Goal: Book appointment/travel/reservation

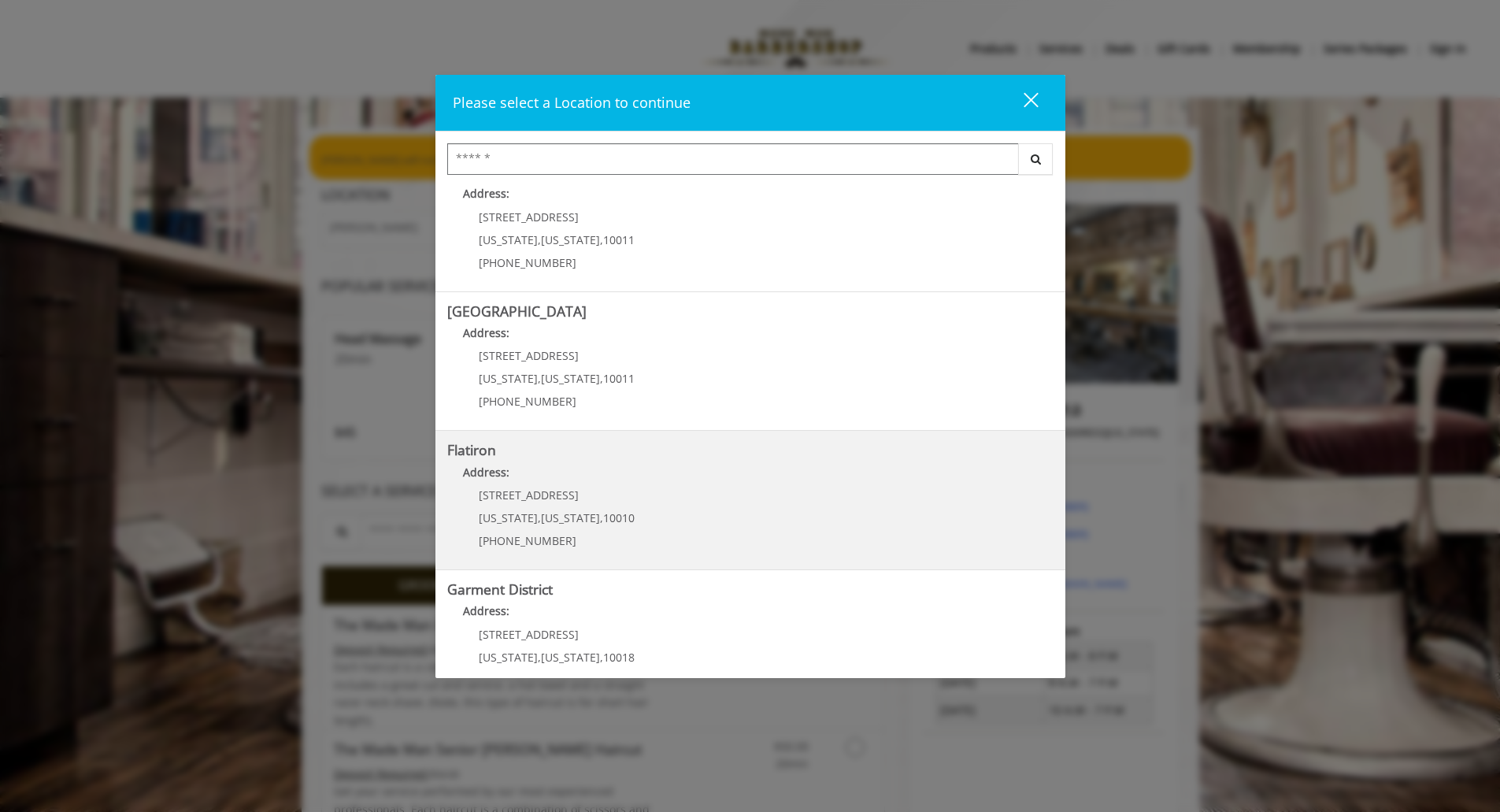
scroll to position [208, 0]
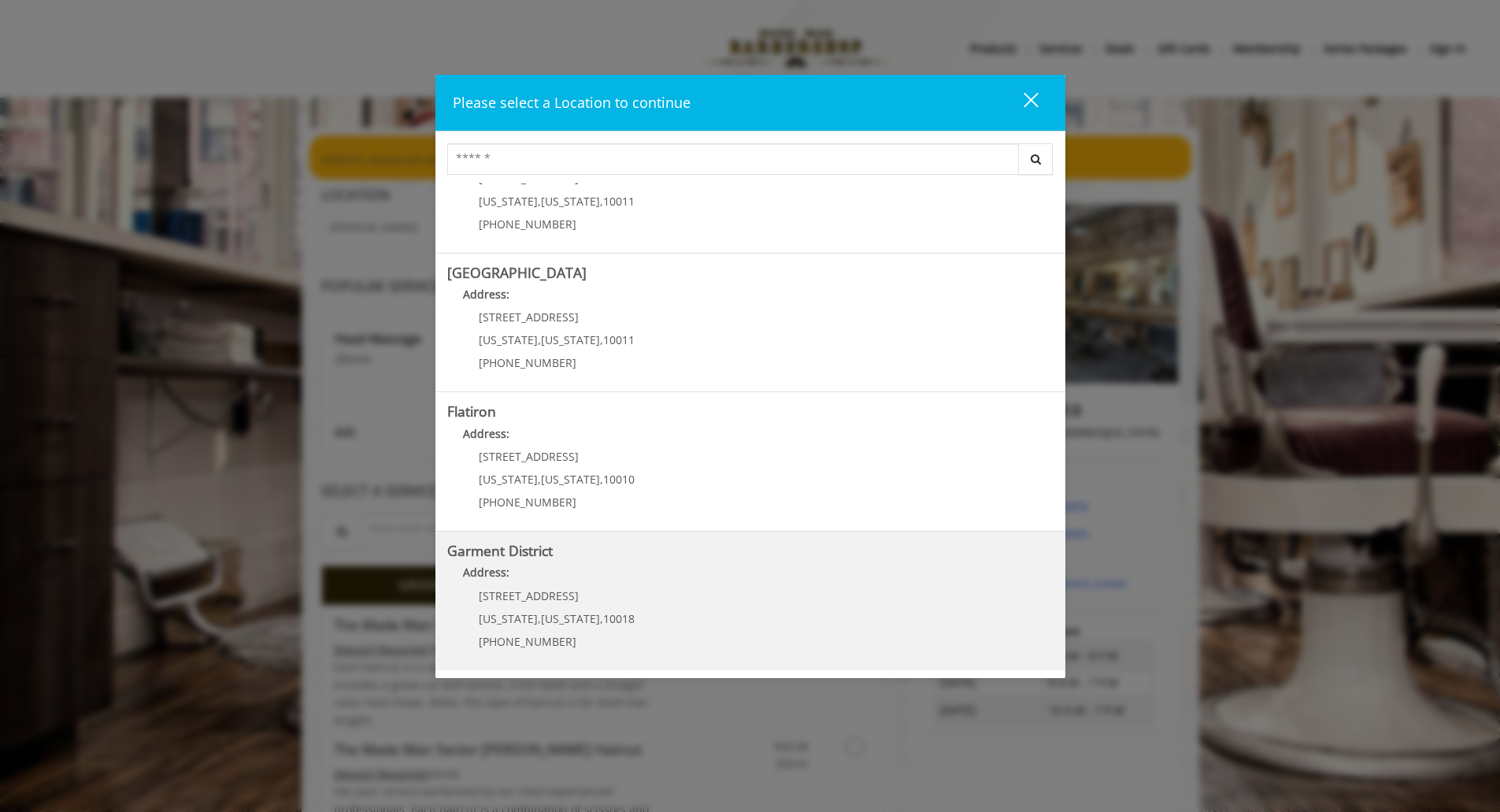
click at [653, 593] on District "Garment District Address: [STREET_ADDRESS][US_STATE][US_STATE] (212) 997-4247" at bounding box center [750, 600] width 606 height 115
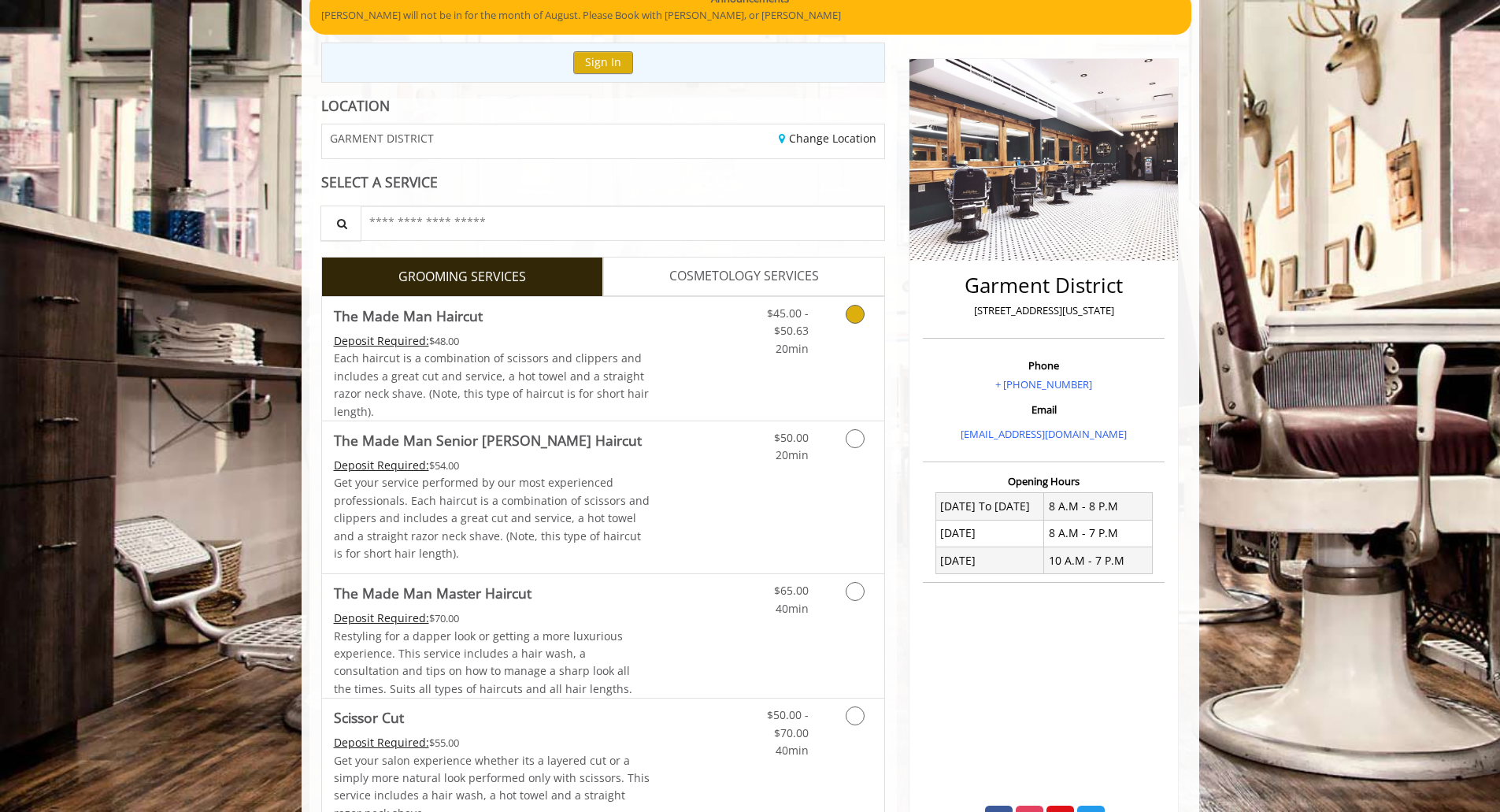
scroll to position [157, 0]
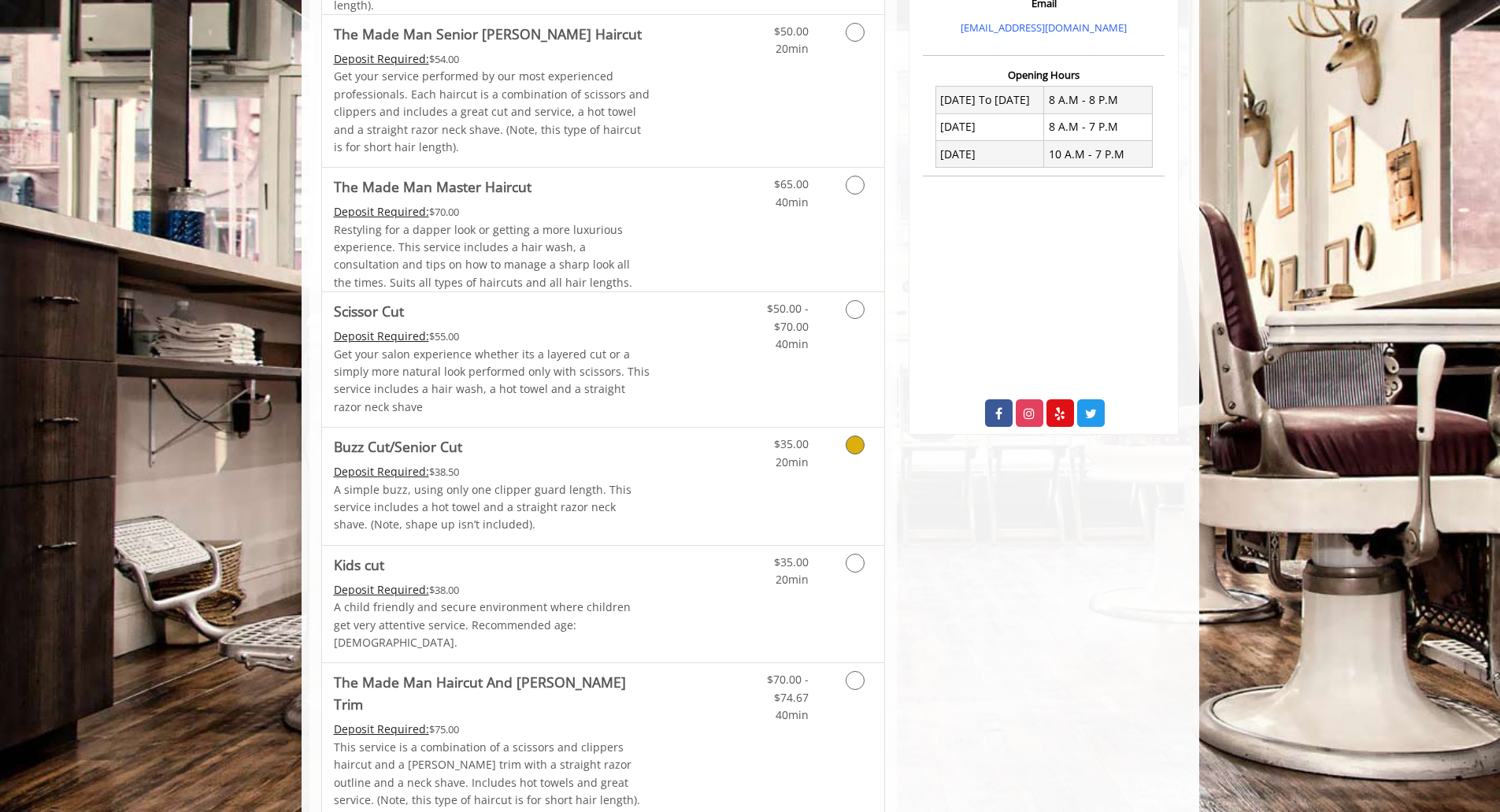
click at [576, 494] on p "A simple buzz, using only one clipper guard length. This service includes a hot…" at bounding box center [492, 507] width 316 height 53
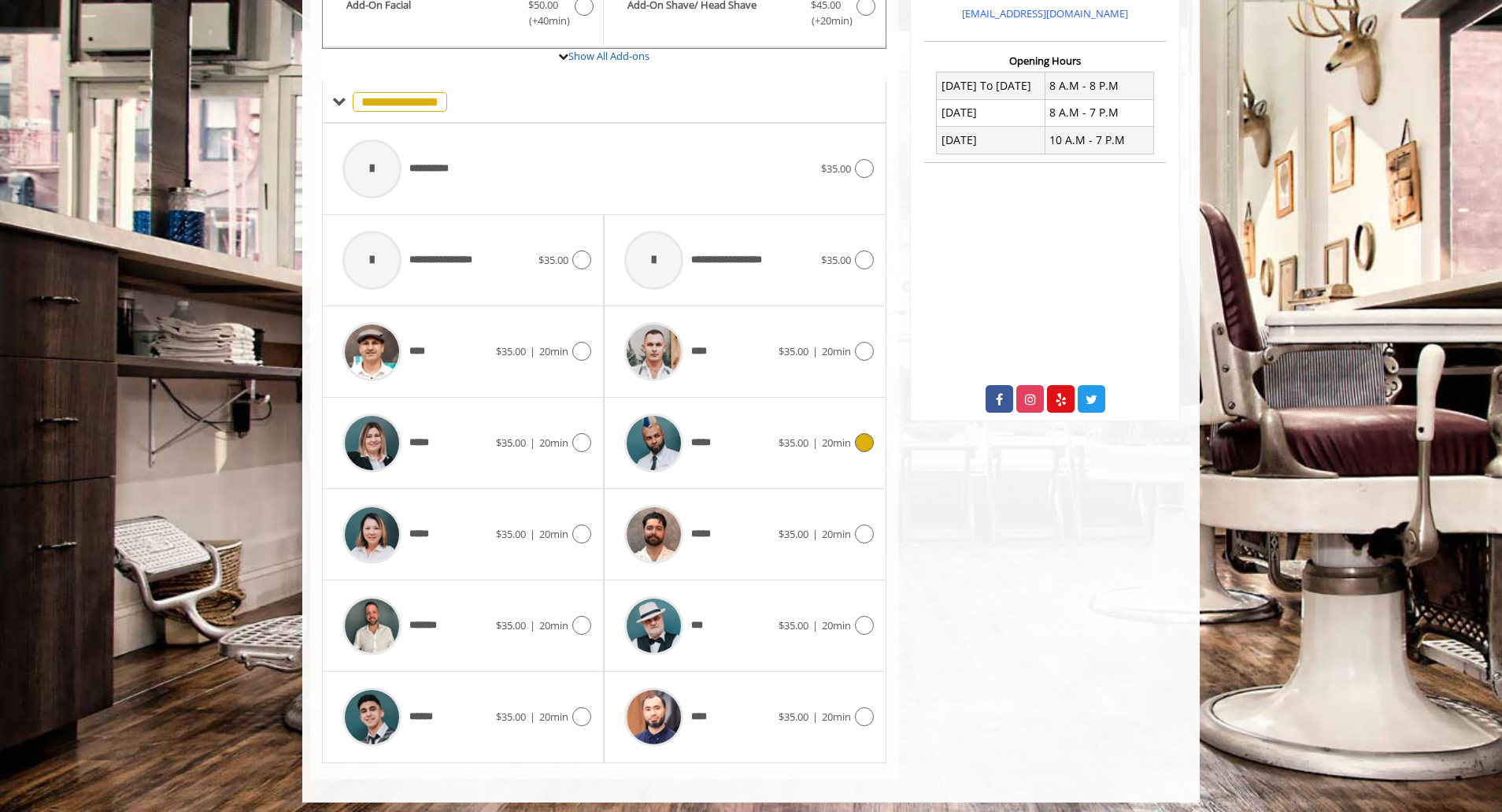
scroll to position [571, 0]
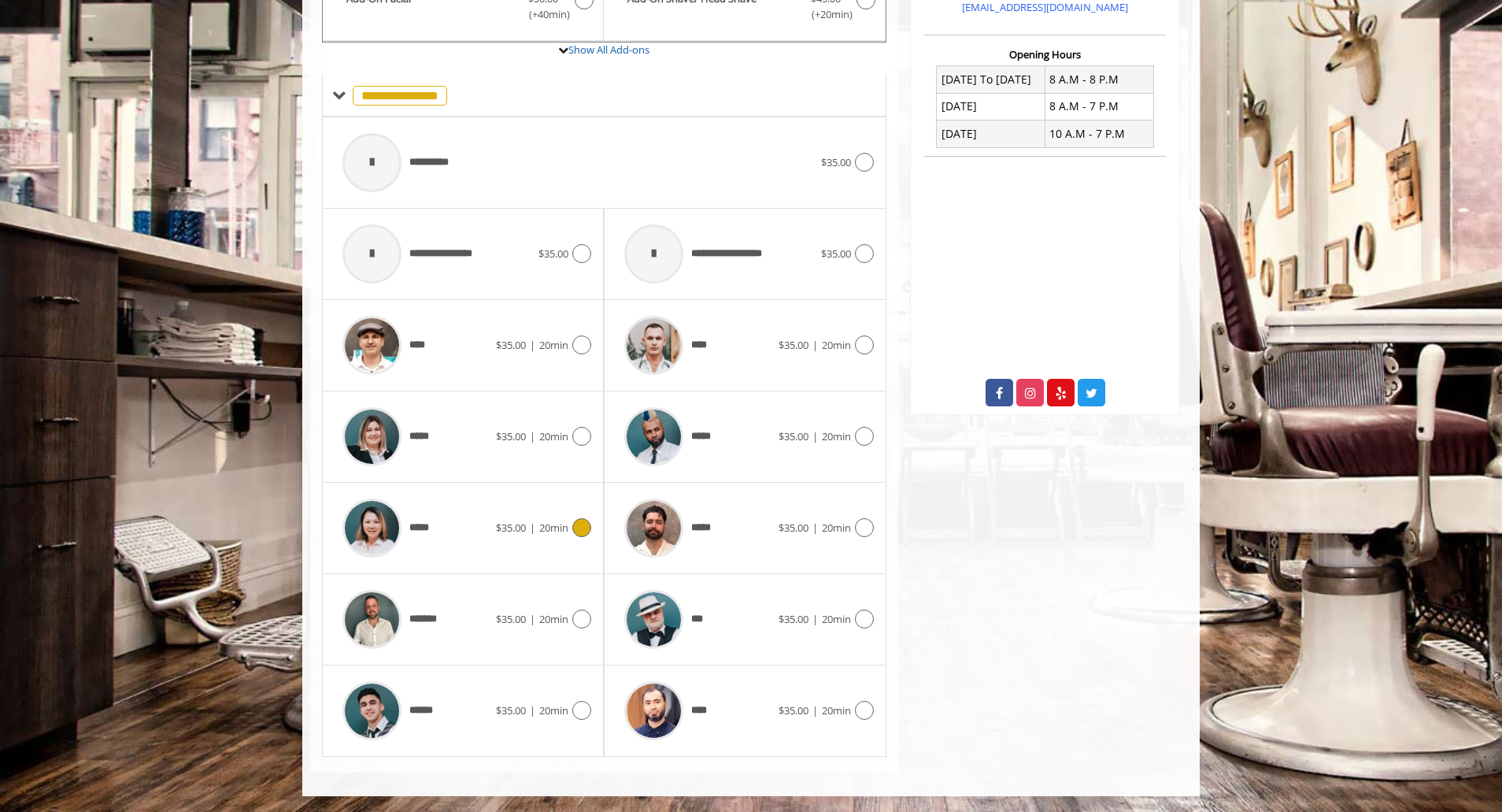
click at [471, 537] on div "*****" at bounding box center [415, 528] width 162 height 75
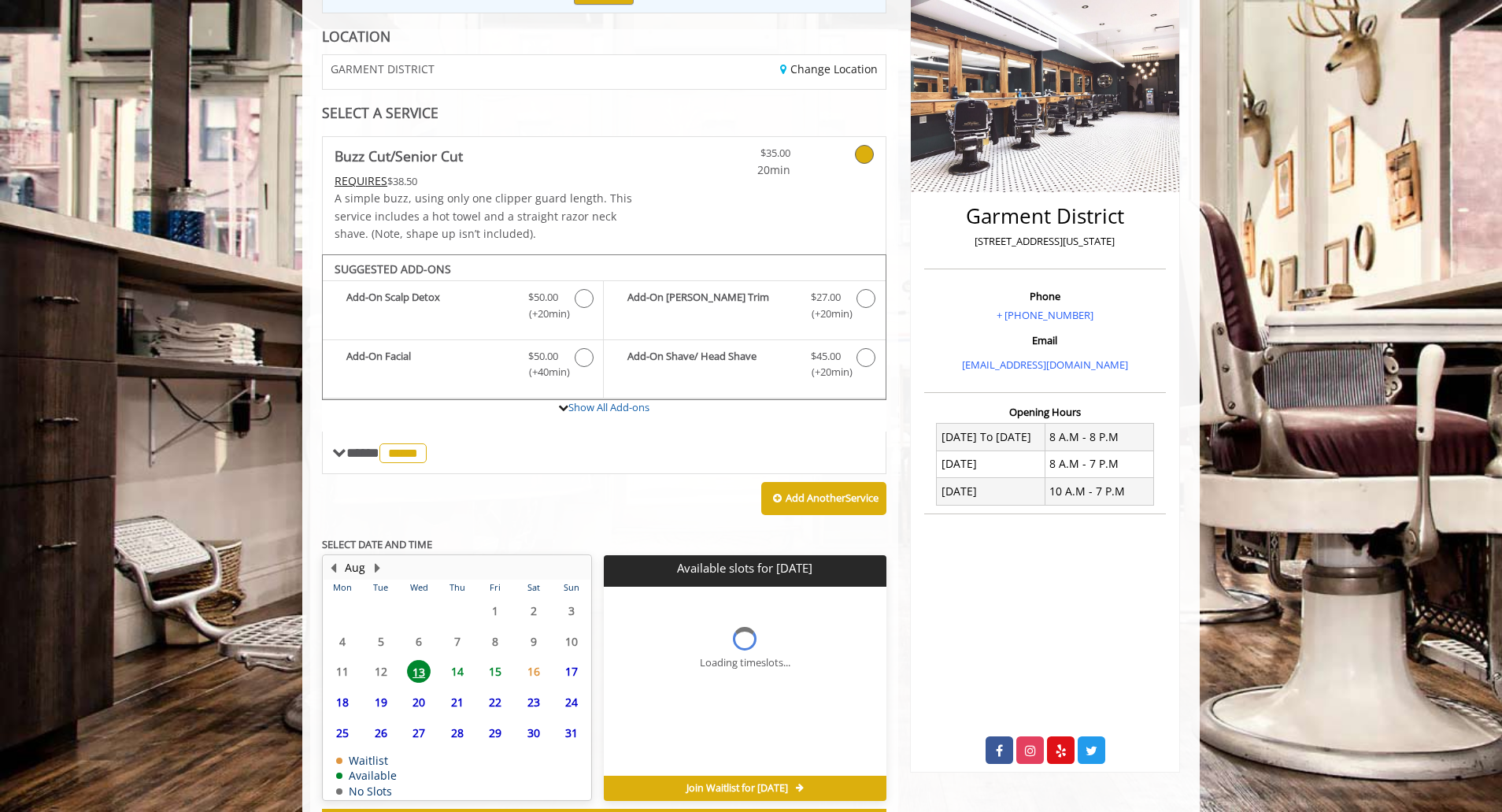
scroll to position [305, 0]
